Goal: Task Accomplishment & Management: Manage account settings

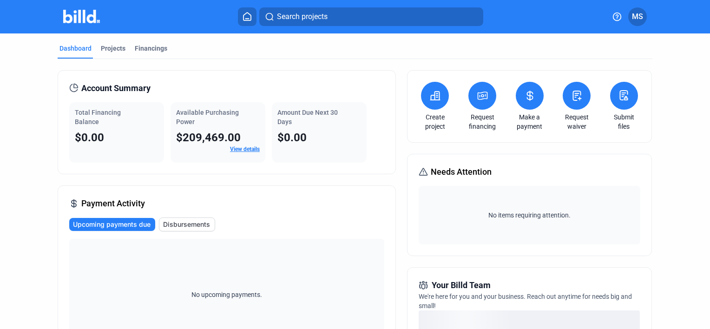
click at [481, 98] on icon at bounding box center [482, 95] width 9 height 7
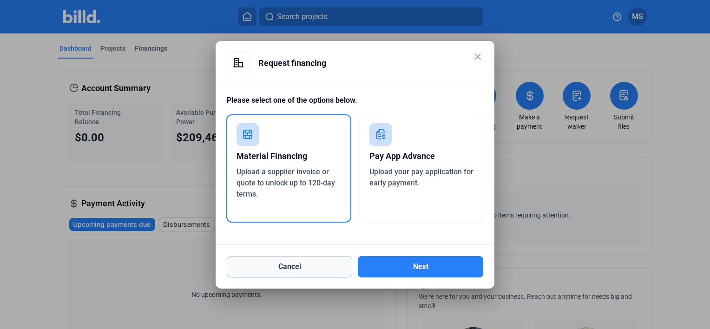
click at [291, 267] on button "Cancel" at bounding box center [289, 266] width 125 height 21
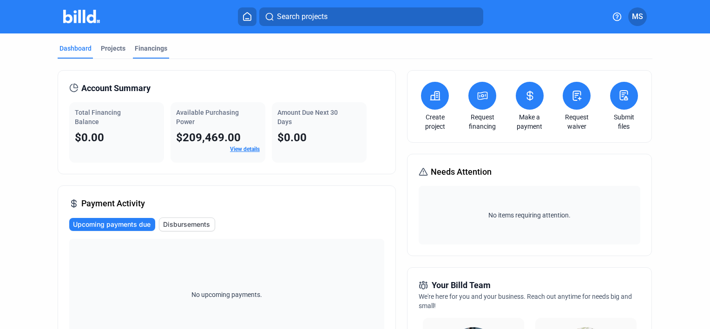
click at [146, 47] on div "Financings" at bounding box center [151, 48] width 33 height 9
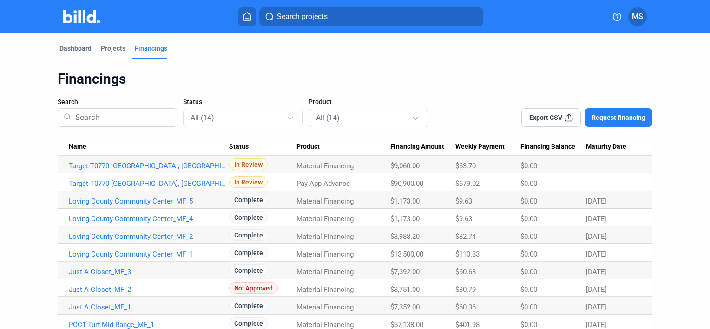
click at [632, 15] on span "MS" at bounding box center [637, 16] width 11 height 11
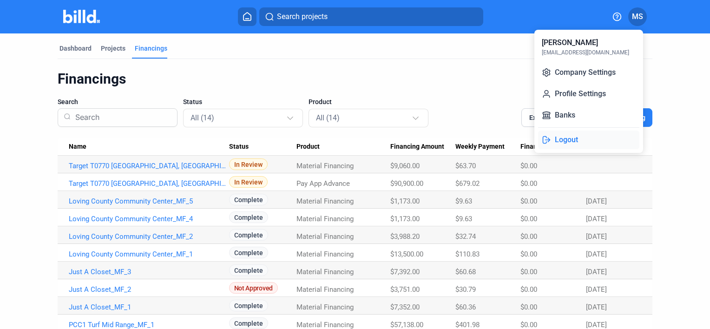
click at [567, 136] on button "Logout" at bounding box center [588, 140] width 101 height 19
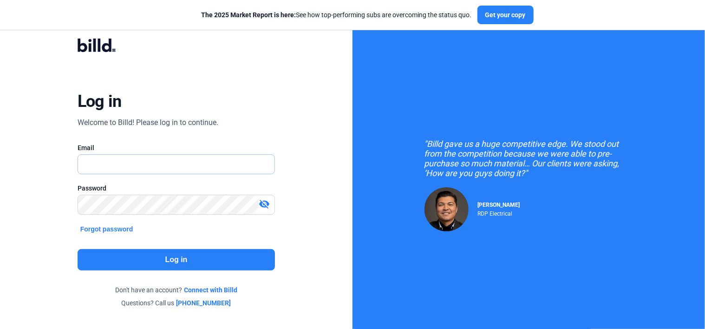
type input "[EMAIL_ADDRESS][DOMAIN_NAME]"
